Goal: Information Seeking & Learning: Find specific fact

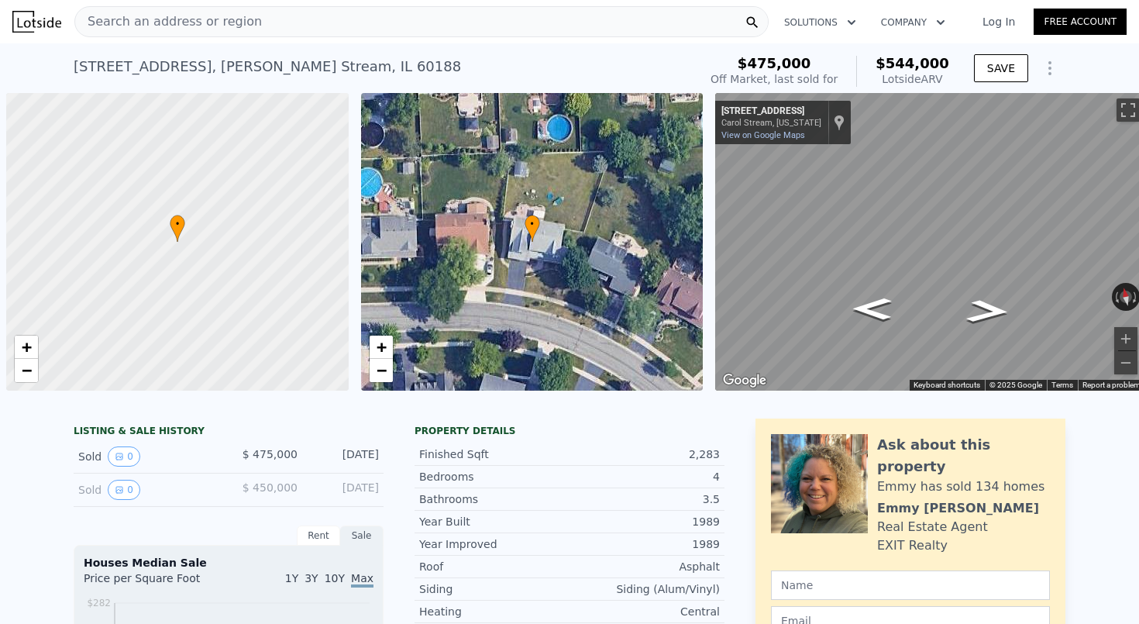
scroll to position [0, 6]
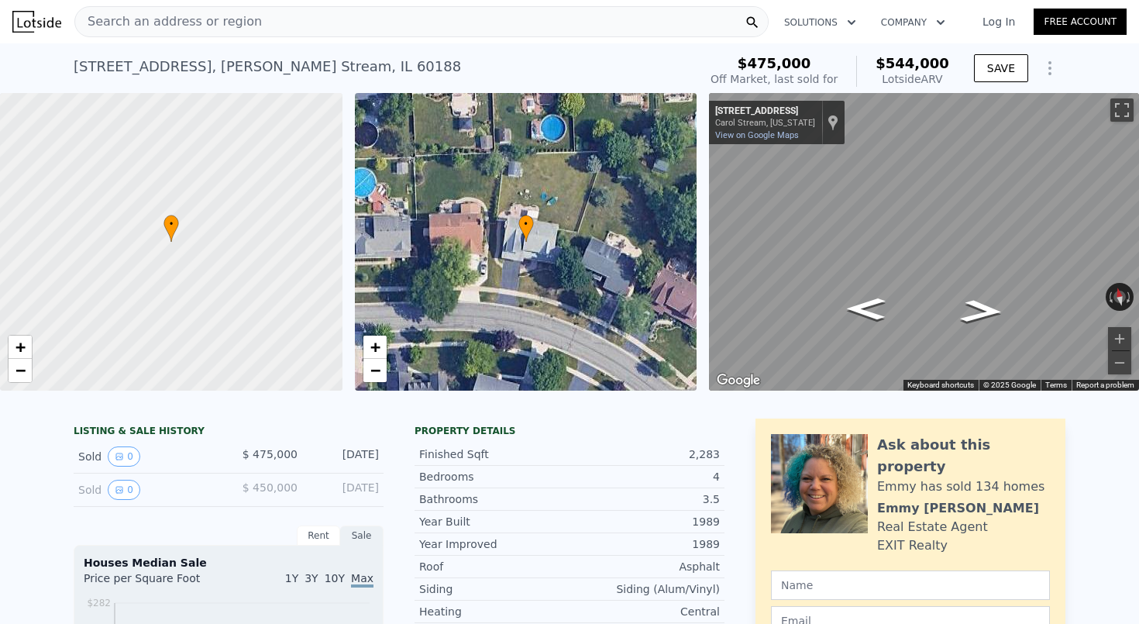
click at [283, 18] on div "Search an address or region" at bounding box center [421, 21] width 694 height 31
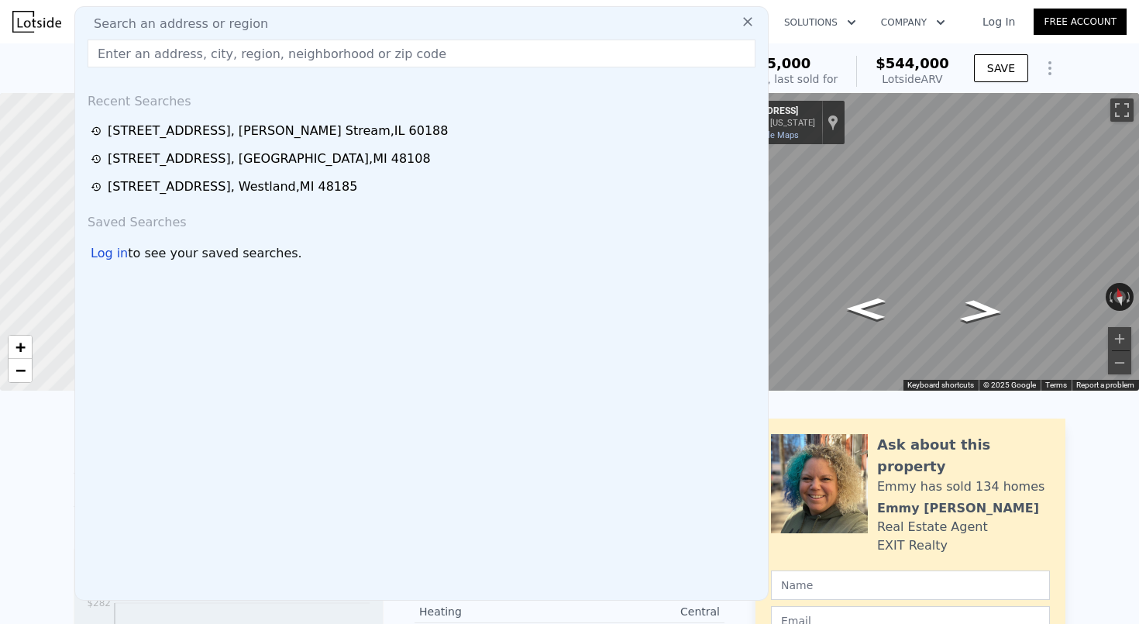
type input "[STREET_ADDRESS][PERSON_NAME]"
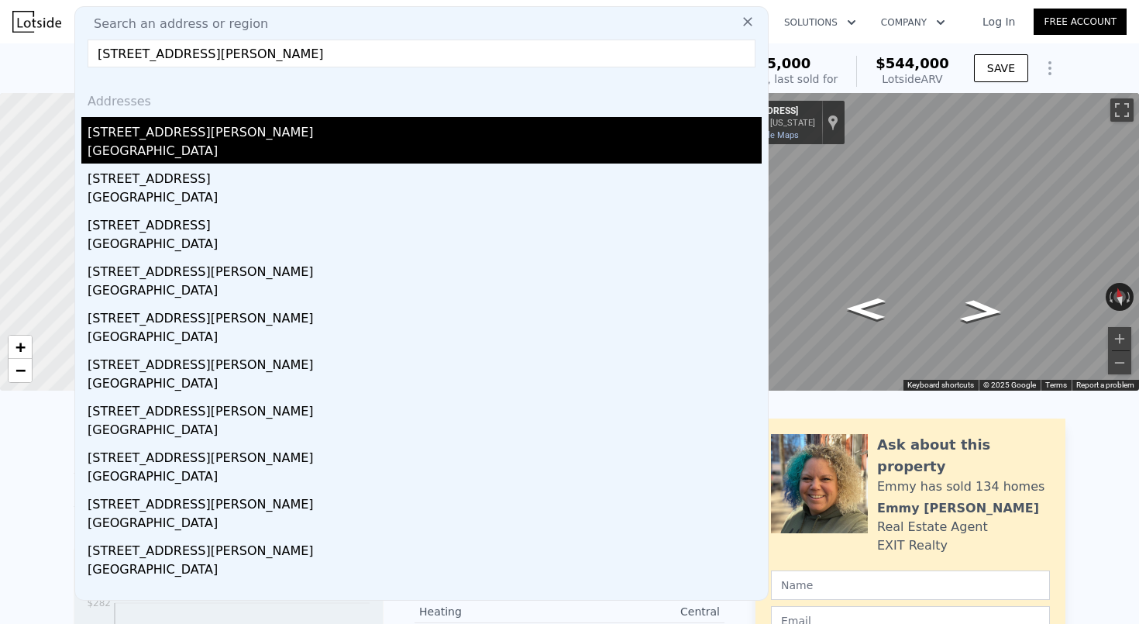
click at [238, 145] on div "[GEOGRAPHIC_DATA]" at bounding box center [425, 153] width 674 height 22
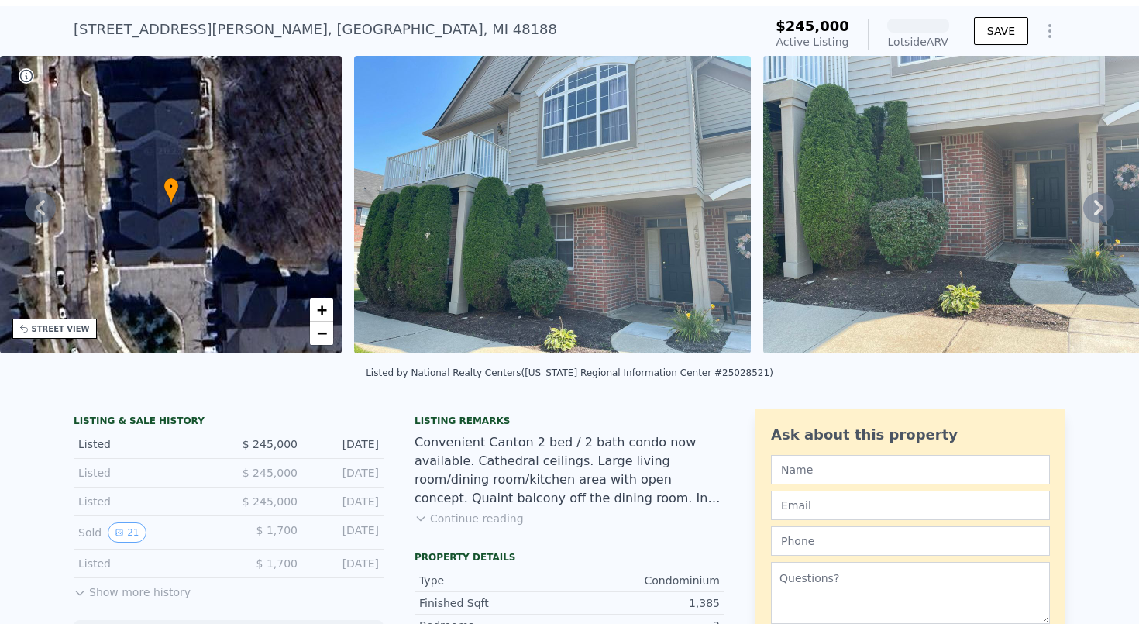
scroll to position [40, 0]
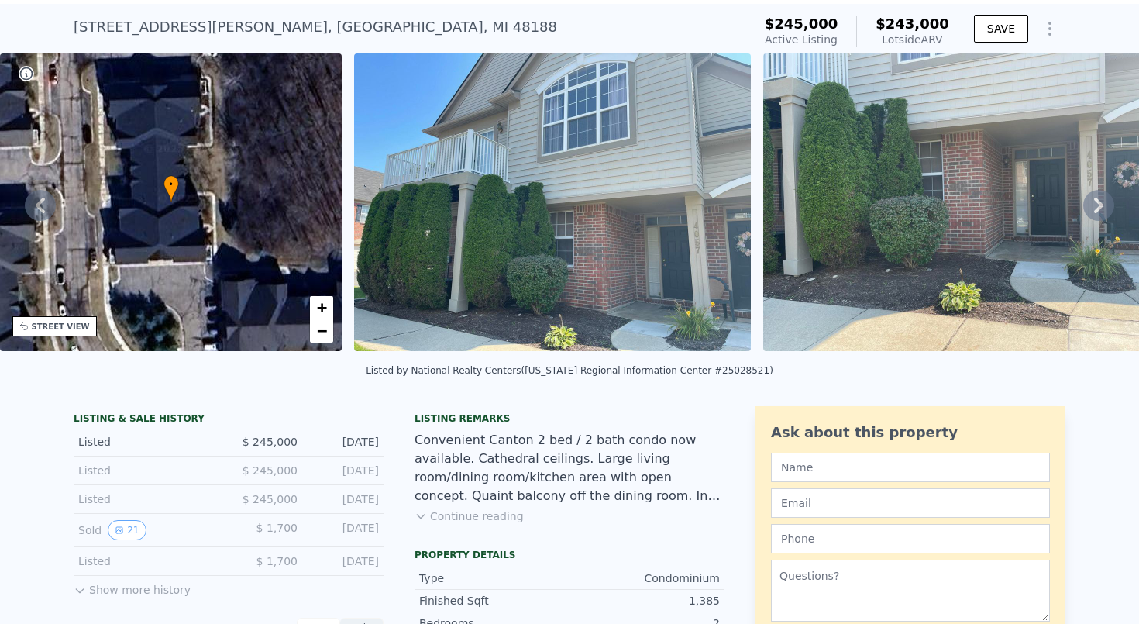
click at [95, 592] on button "Show more history" at bounding box center [132, 587] width 117 height 22
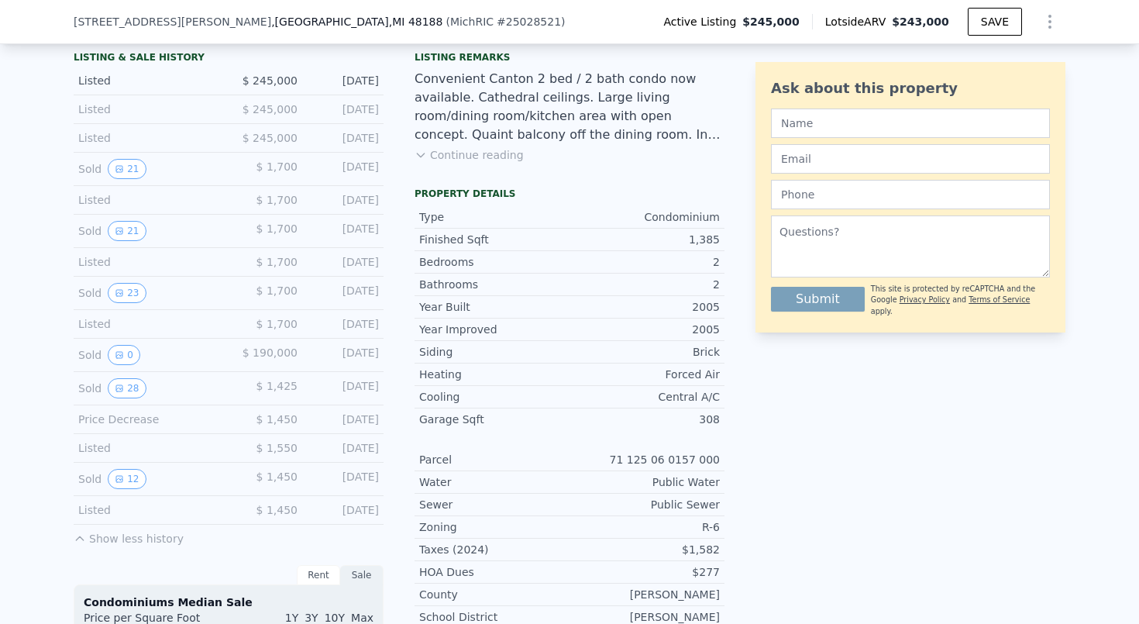
scroll to position [401, 0]
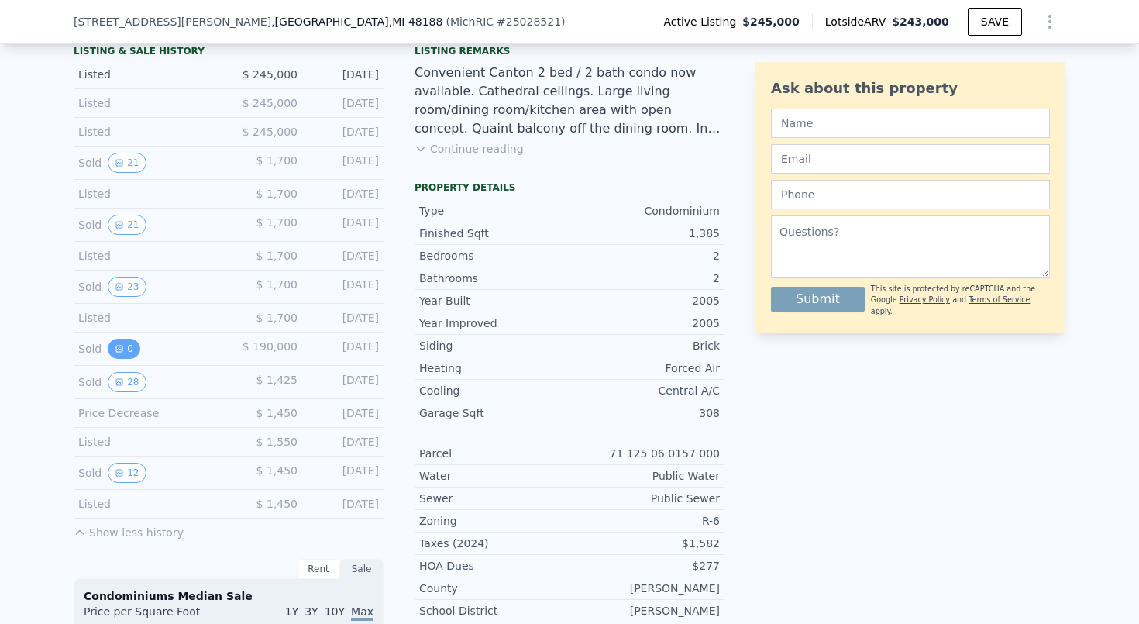
click at [122, 354] on button "0" at bounding box center [124, 349] width 33 height 20
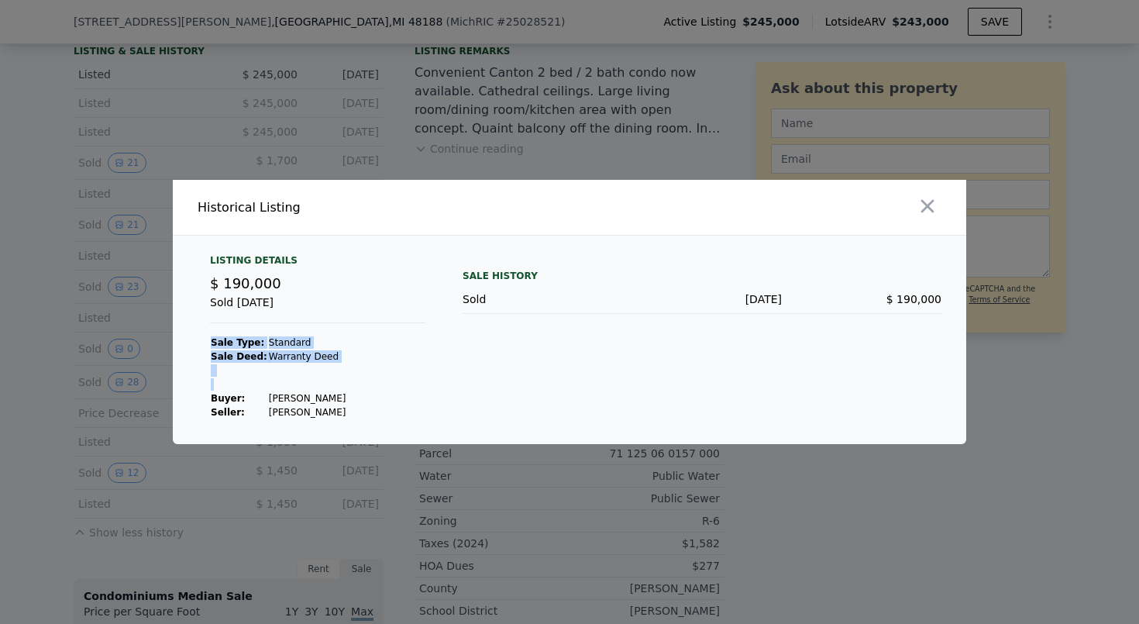
drag, startPoint x: 363, startPoint y: 398, endPoint x: 273, endPoint y: 391, distance: 90.2
click at [273, 391] on div "Listing Details $ 190,000 Sold [DATE] Sale Type: Standard Sale Deed: Warranty D…" at bounding box center [318, 336] width 240 height 165
click at [277, 393] on td "[PERSON_NAME]" at bounding box center [307, 398] width 79 height 14
drag, startPoint x: 360, startPoint y: 391, endPoint x: 279, endPoint y: 394, distance: 80.7
click at [279, 394] on div "Listing Details $ 190,000 Sold [DATE] Sale Type: Standard Sale Deed: Warranty D…" at bounding box center [318, 336] width 240 height 165
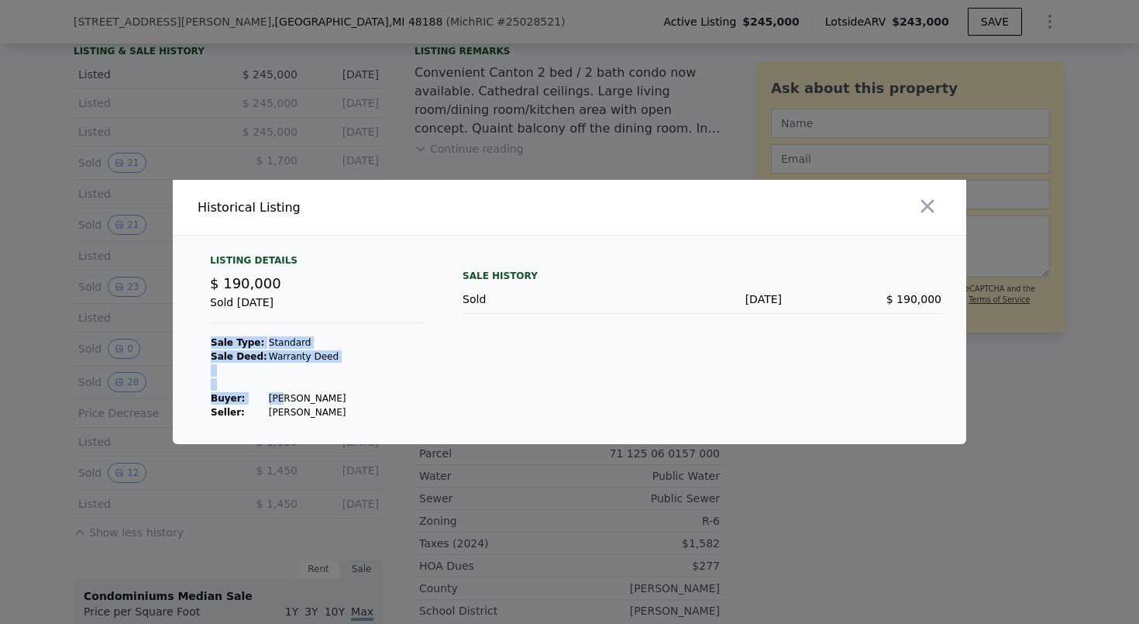
click at [284, 398] on td "[PERSON_NAME]" at bounding box center [307, 398] width 79 height 14
drag, startPoint x: 358, startPoint y: 397, endPoint x: 285, endPoint y: 394, distance: 72.9
click at [285, 394] on div "Listing Details $ 190,000 Sold [DATE] Sale Type: Standard Sale Deed: Warranty D…" at bounding box center [318, 336] width 240 height 165
click at [288, 395] on td "[PERSON_NAME]" at bounding box center [307, 398] width 79 height 14
drag, startPoint x: 264, startPoint y: 398, endPoint x: 355, endPoint y: 397, distance: 90.7
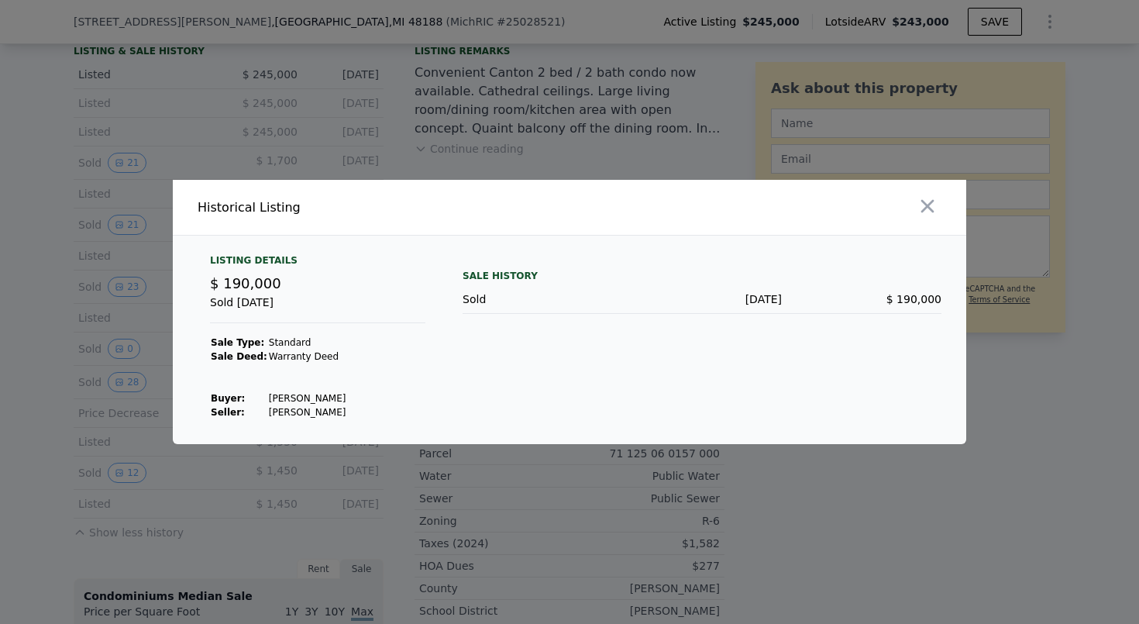
click at [347, 397] on td "[PERSON_NAME]" at bounding box center [307, 398] width 79 height 14
copy td "[PERSON_NAME]"
click at [934, 193] on button "button" at bounding box center [928, 206] width 28 height 28
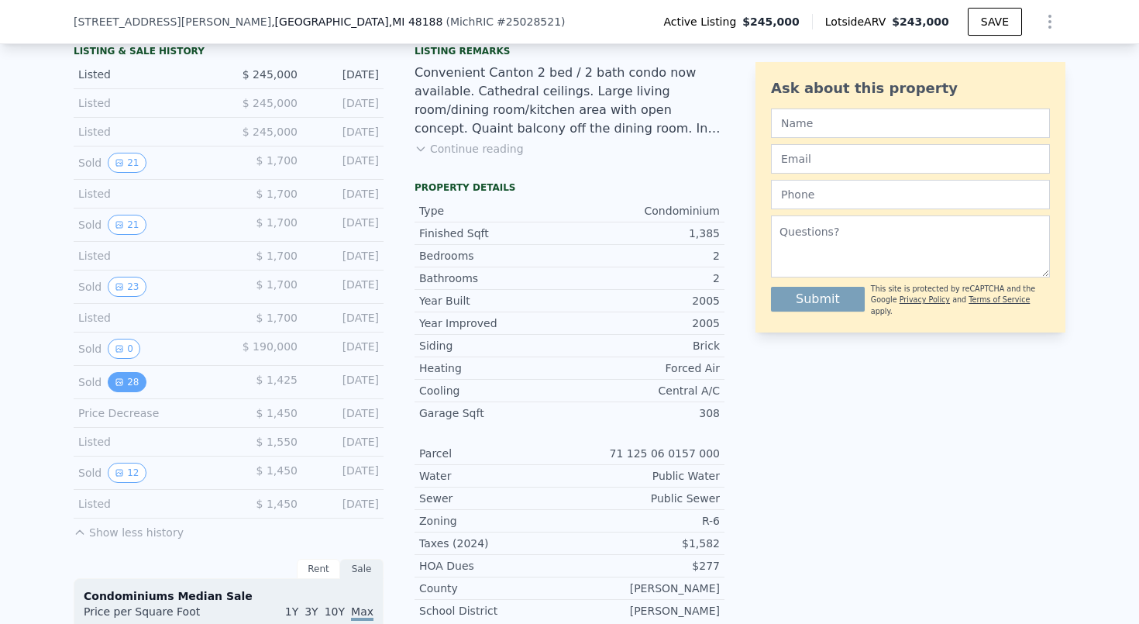
click at [133, 378] on button "28" at bounding box center [127, 382] width 38 height 20
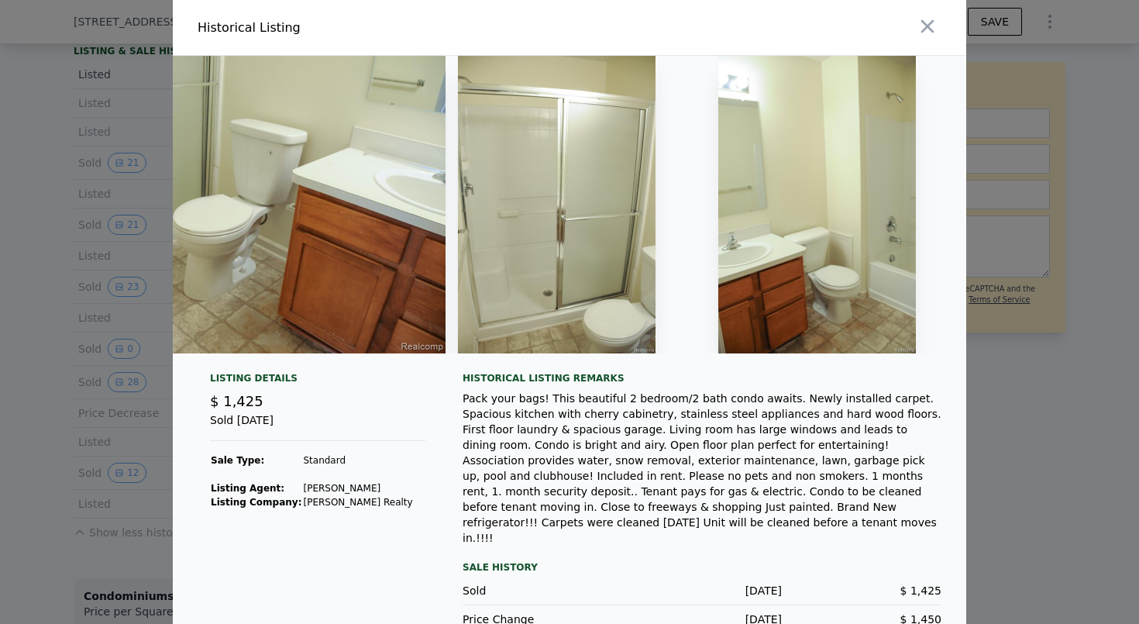
scroll to position [0, 10586]
click at [928, 25] on icon "button" at bounding box center [927, 26] width 13 height 13
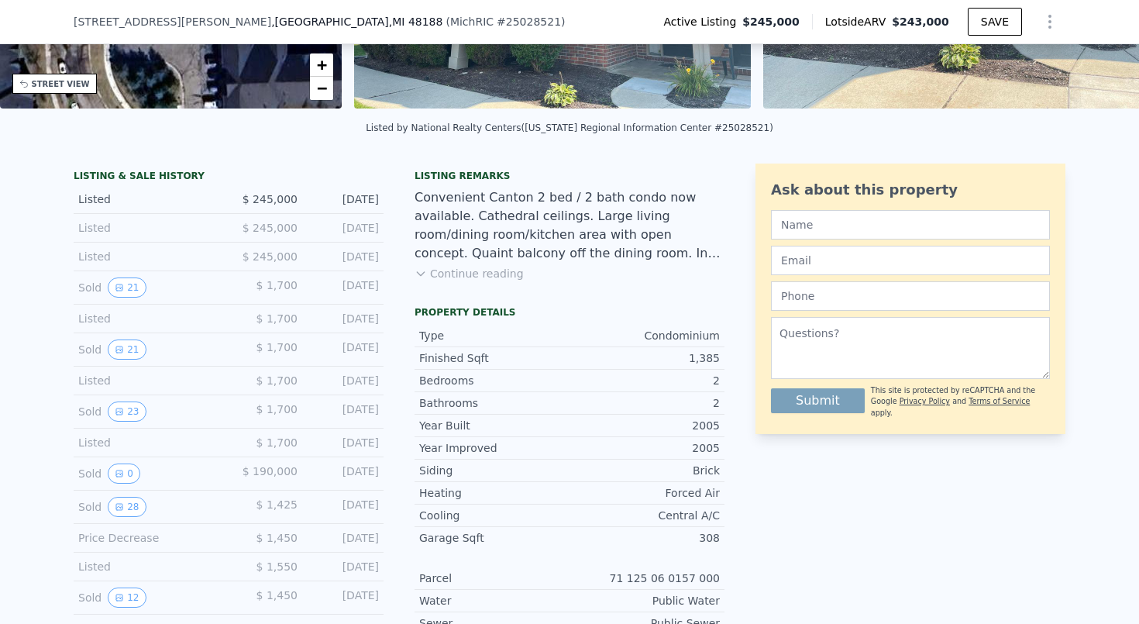
scroll to position [229, 0]
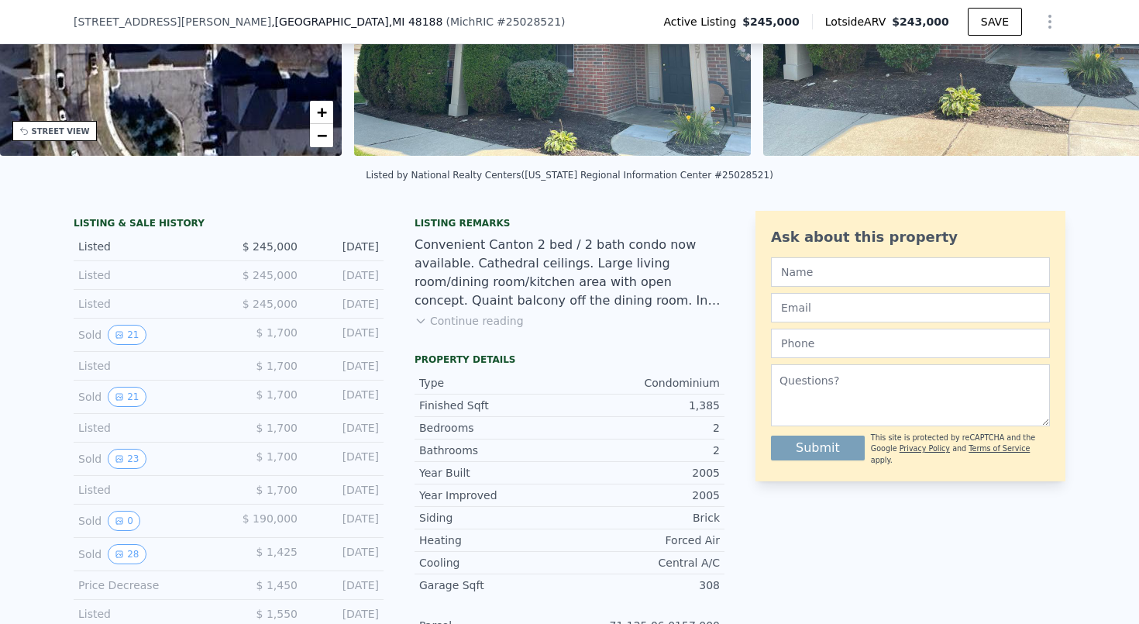
click at [429, 322] on button "Continue reading" at bounding box center [469, 321] width 109 height 16
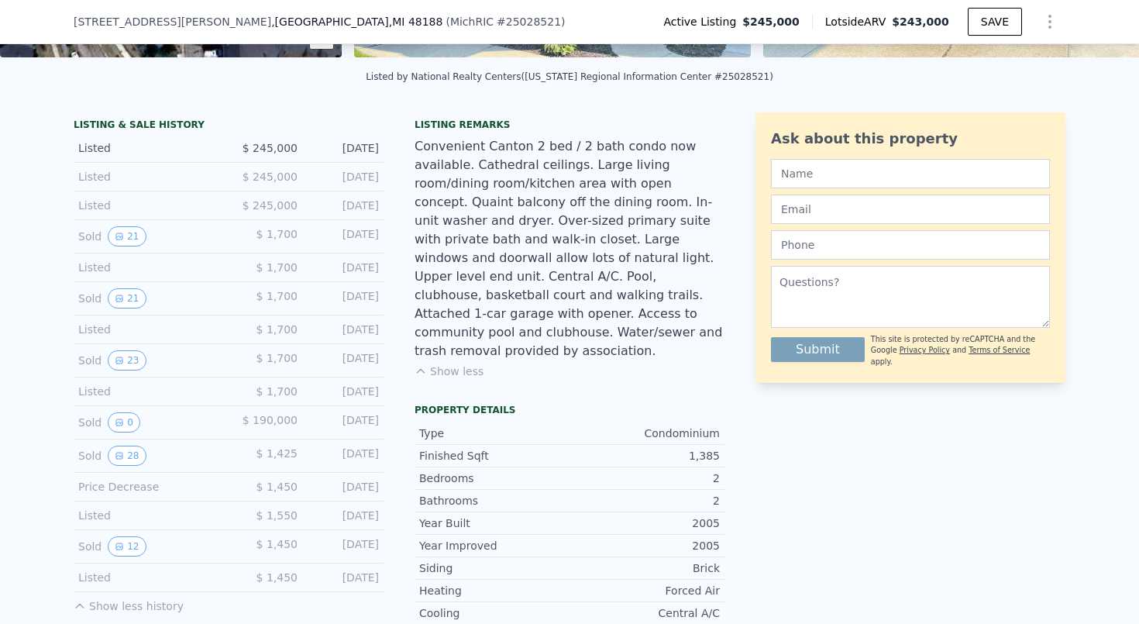
scroll to position [324, 0]
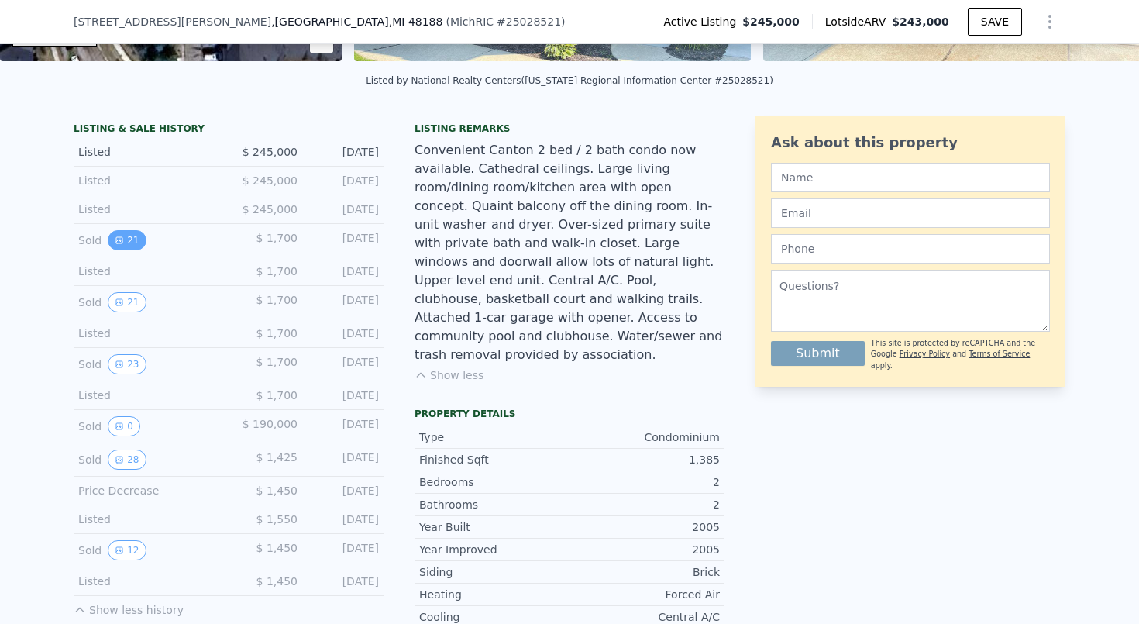
click at [126, 236] on button "21" at bounding box center [127, 240] width 38 height 20
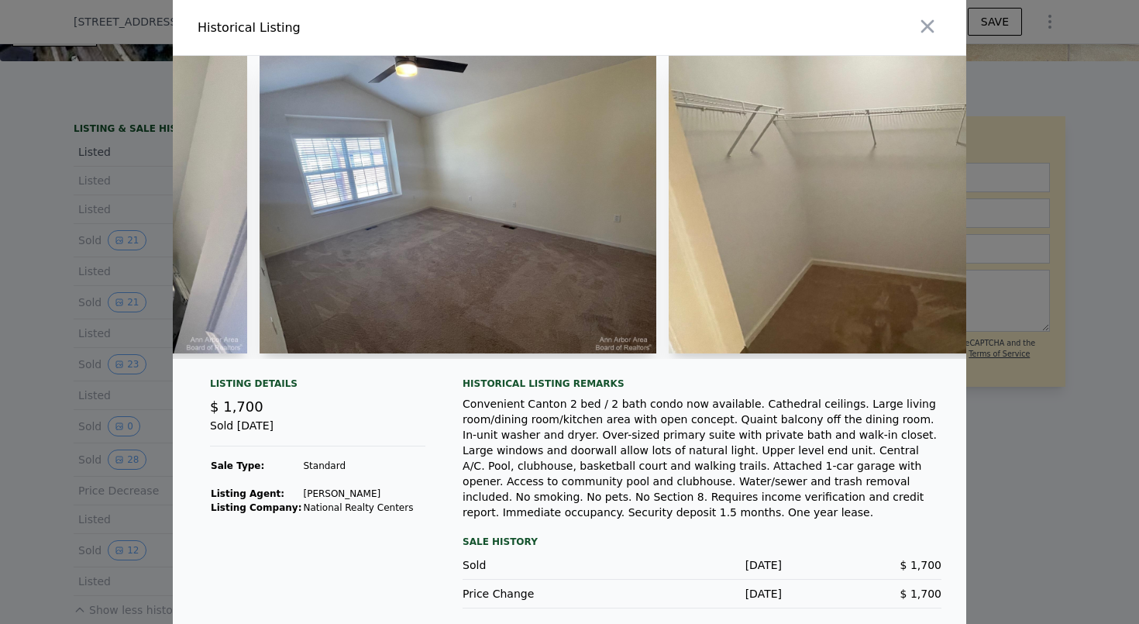
scroll to position [0, 4115]
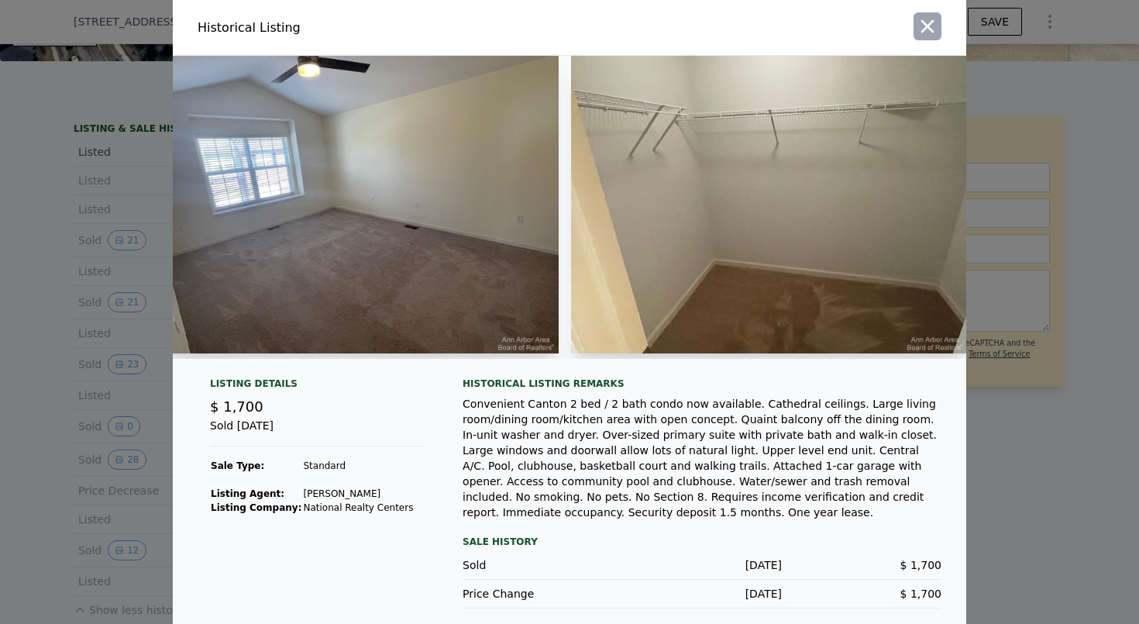
click at [930, 30] on icon "button" at bounding box center [928, 27] width 22 height 22
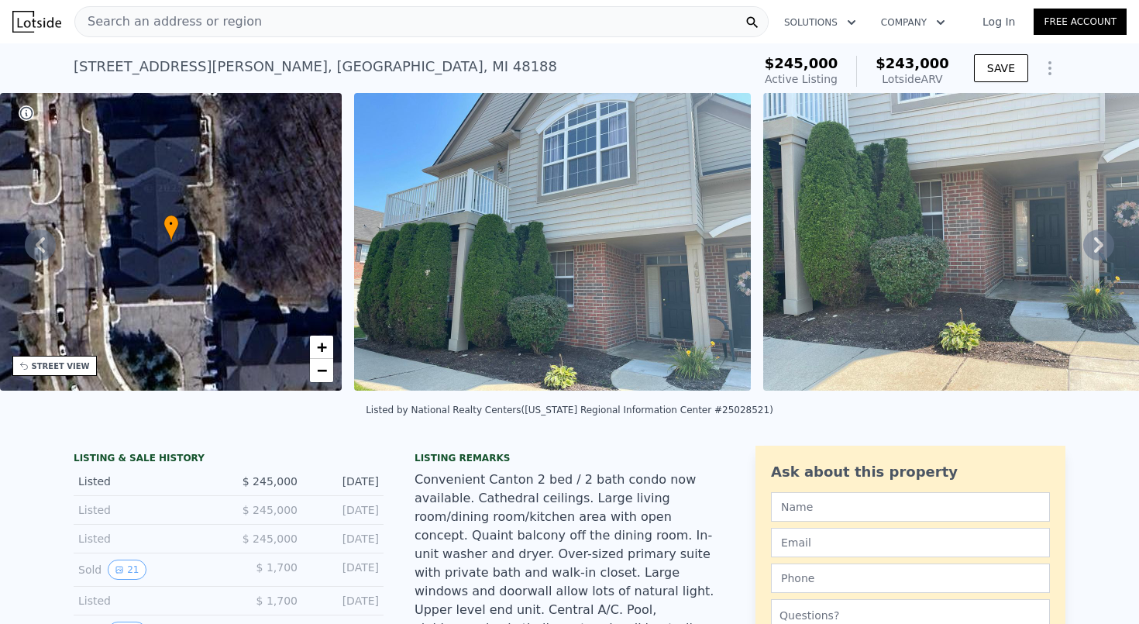
scroll to position [0, 0]
click at [366, 23] on div "Search an address or region" at bounding box center [421, 21] width 694 height 31
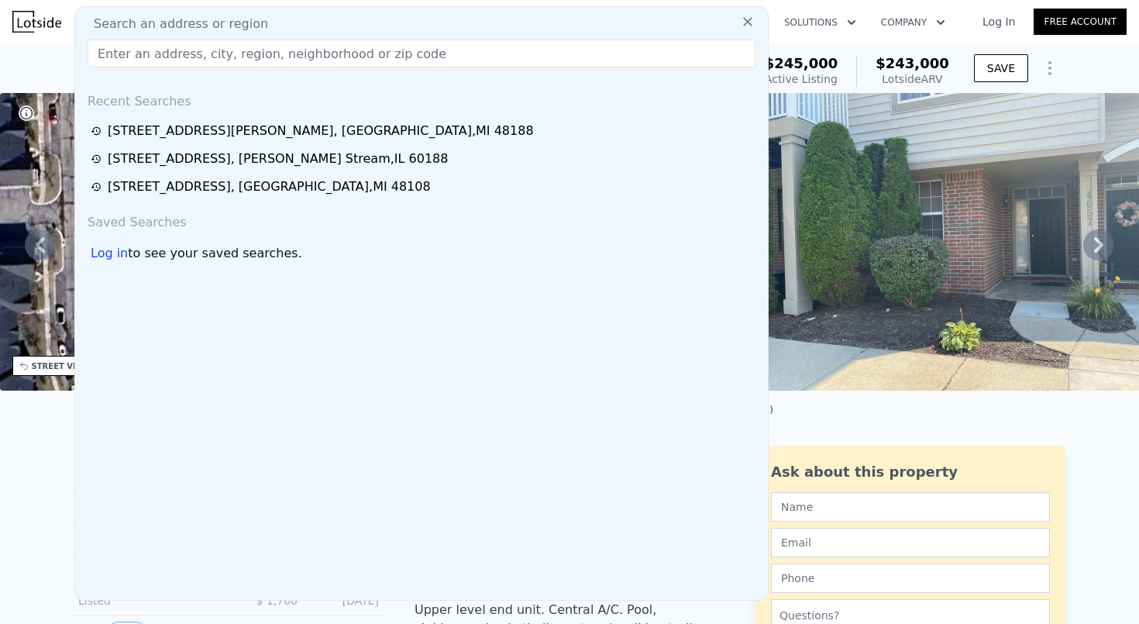
type input "v"
type input "[STREET_ADDRESS][PERSON_NAME]"
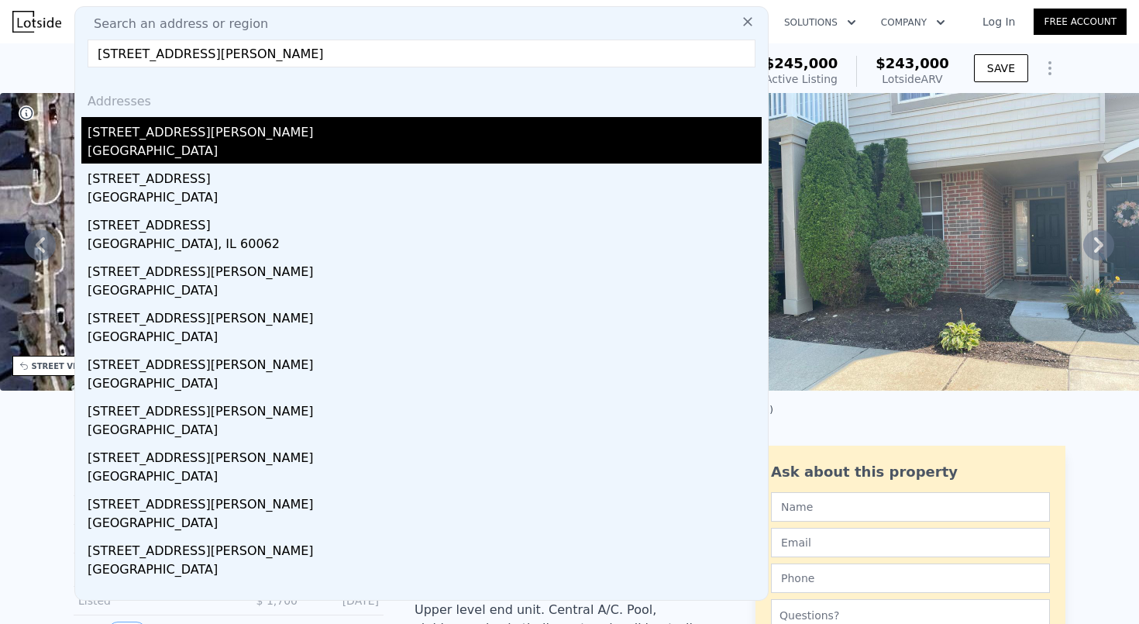
click at [160, 146] on div "[GEOGRAPHIC_DATA]" at bounding box center [425, 153] width 674 height 22
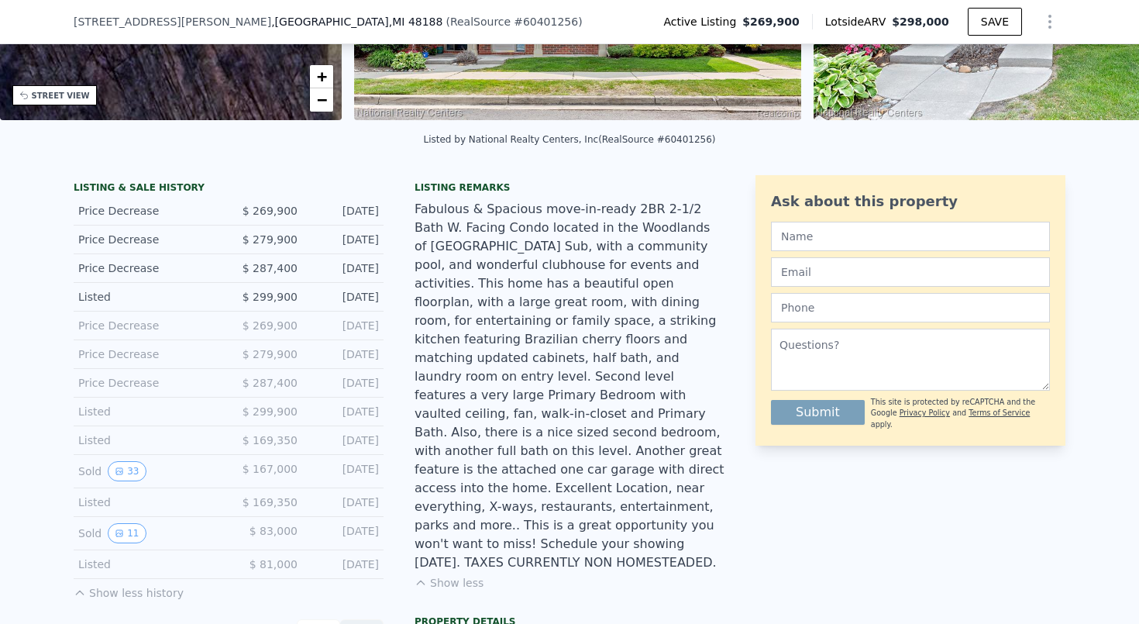
scroll to position [275, 0]
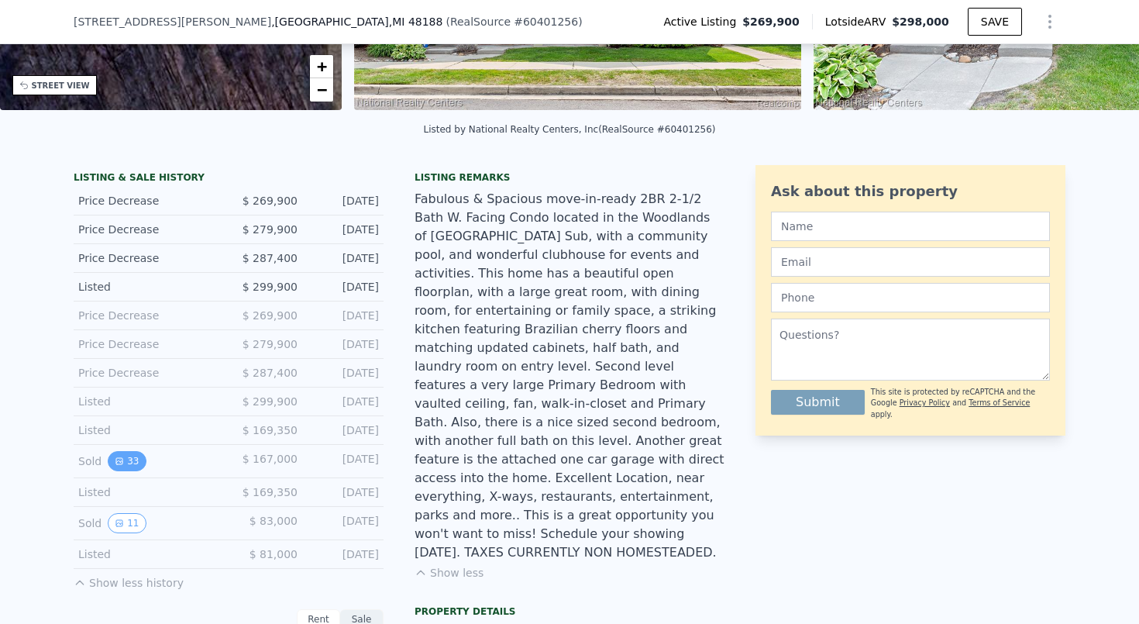
click at [132, 462] on button "33" at bounding box center [127, 461] width 38 height 20
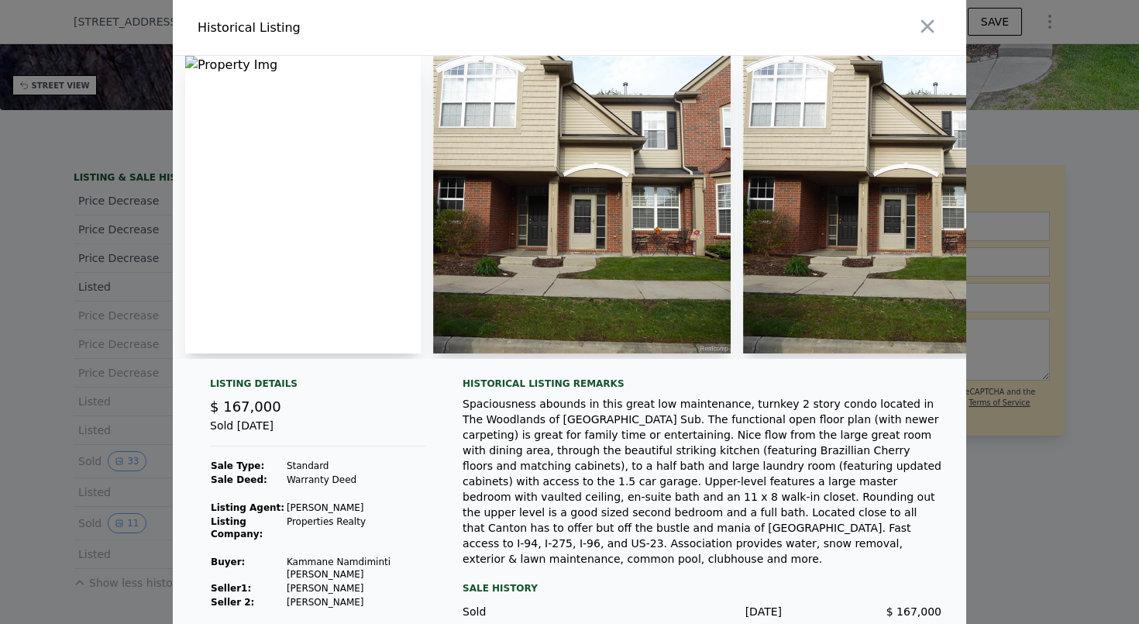
scroll to position [29, 0]
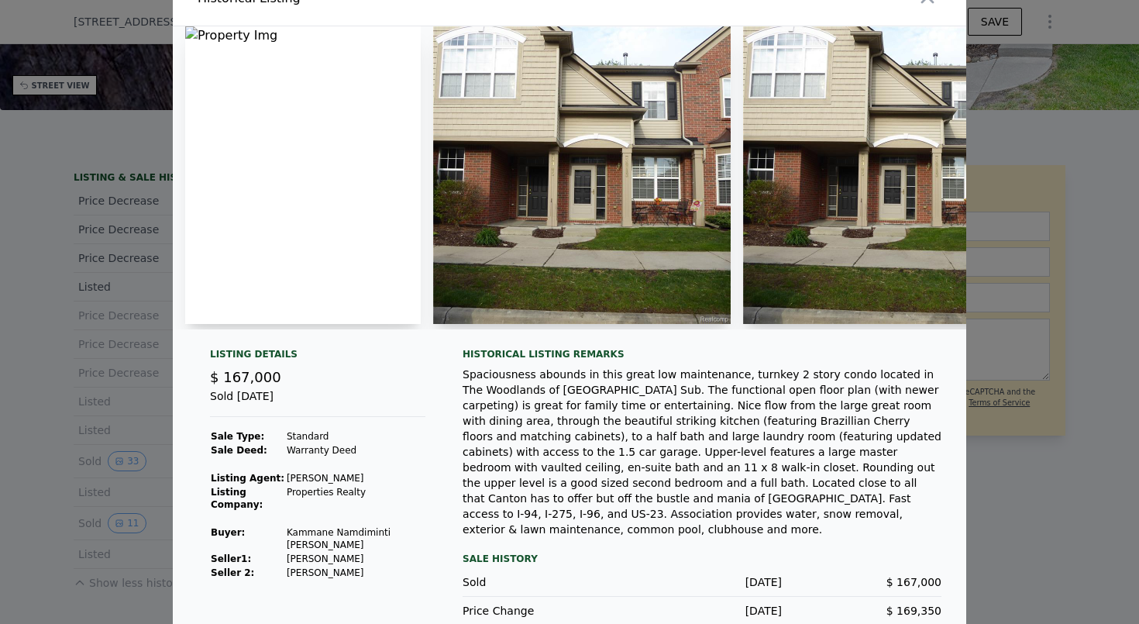
click at [131, 441] on div at bounding box center [569, 312] width 1139 height 624
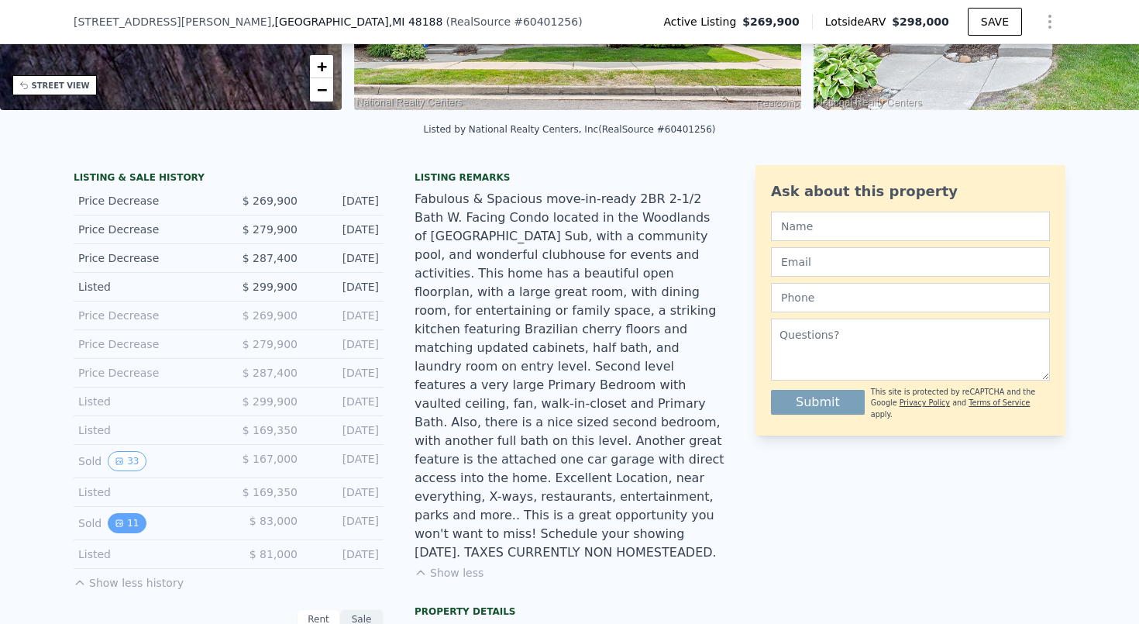
click at [137, 525] on button "11" at bounding box center [127, 523] width 38 height 20
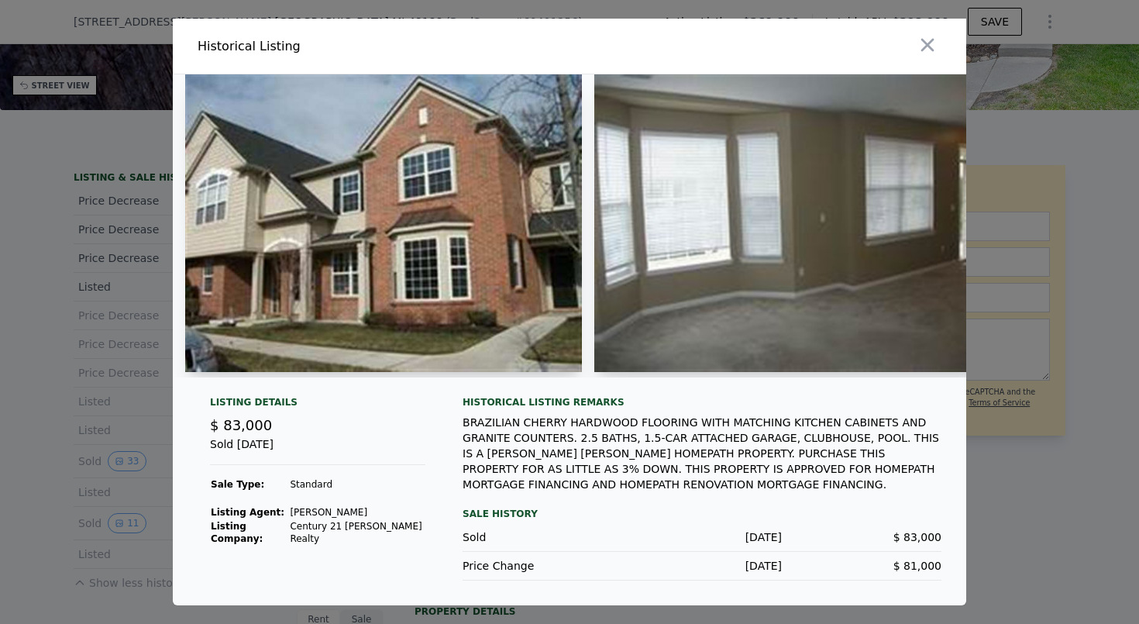
click at [167, 475] on div at bounding box center [569, 312] width 1139 height 624
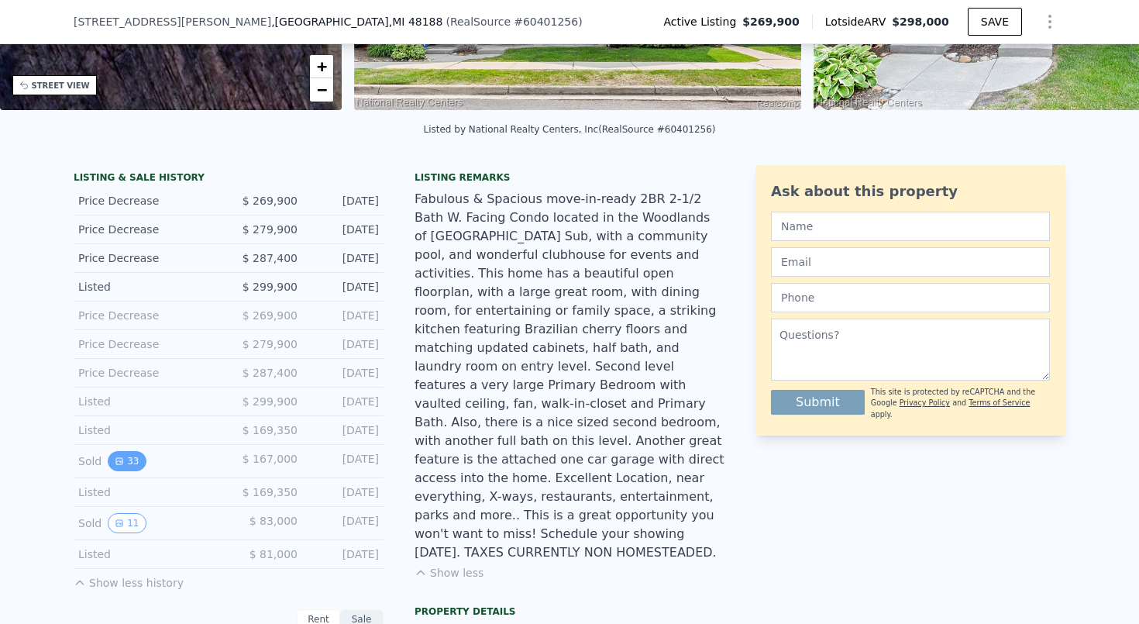
click at [130, 463] on button "33" at bounding box center [127, 461] width 38 height 20
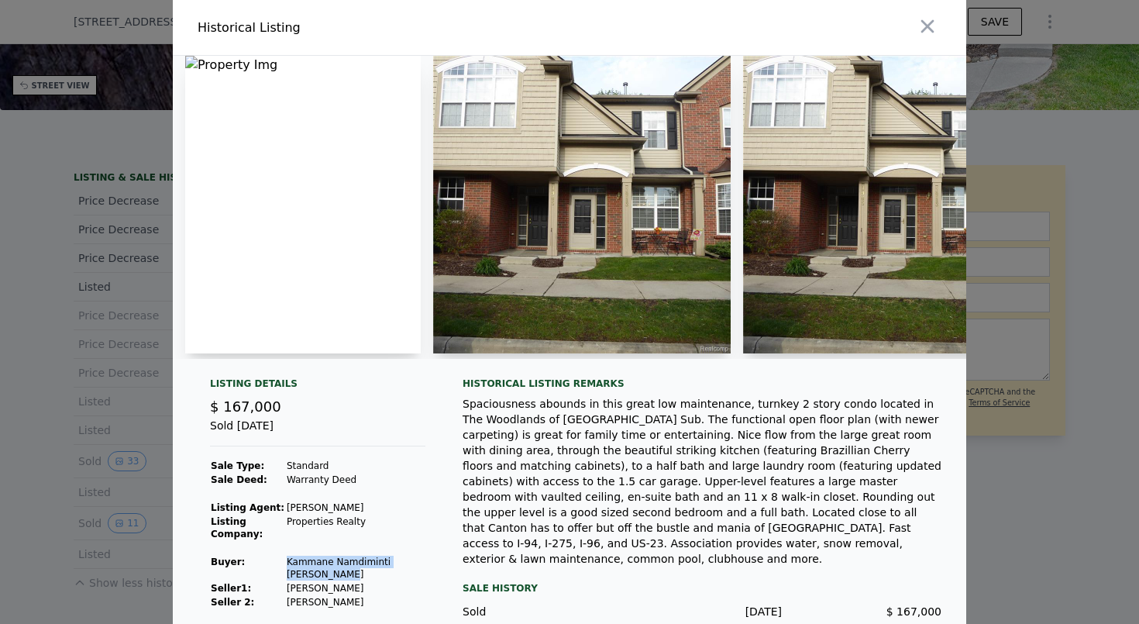
drag, startPoint x: 336, startPoint y: 580, endPoint x: 289, endPoint y: 567, distance: 48.9
click at [289, 567] on td "Kammane Namdiminti [PERSON_NAME]" at bounding box center [356, 568] width 140 height 26
copy td "Kammane Namdiminti [PERSON_NAME]"
click at [930, 23] on icon "button" at bounding box center [927, 26] width 13 height 13
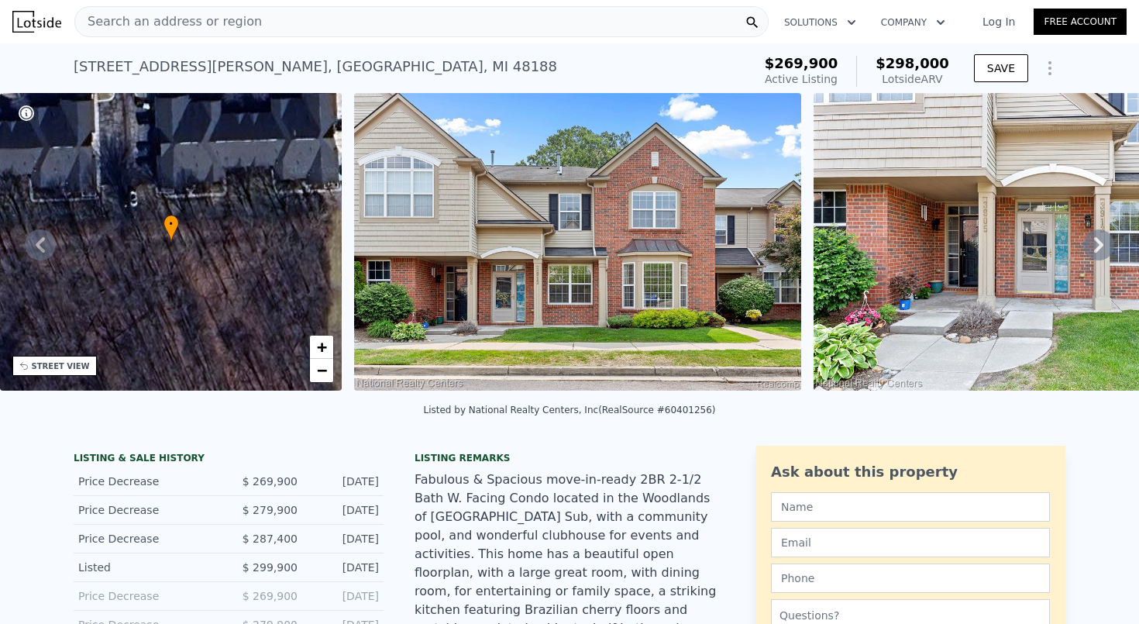
scroll to position [0, 0]
click at [567, 23] on div "Search an address or region" at bounding box center [421, 21] width 694 height 31
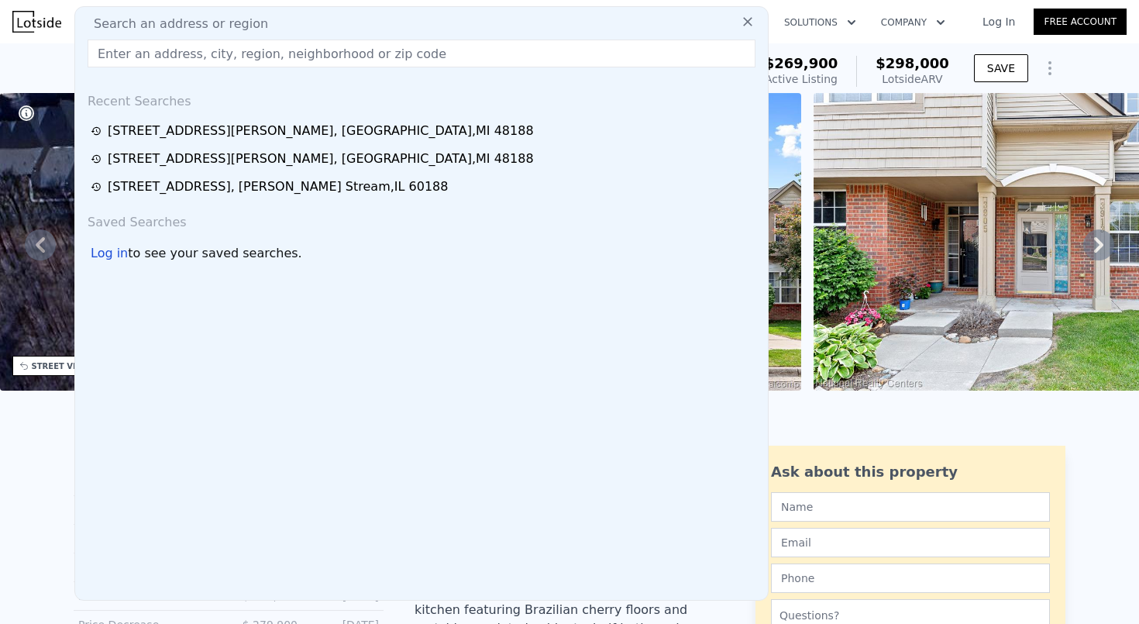
click at [567, 23] on div "Search an address or region" at bounding box center [421, 24] width 680 height 19
